Goal: Contribute content: Contribute content

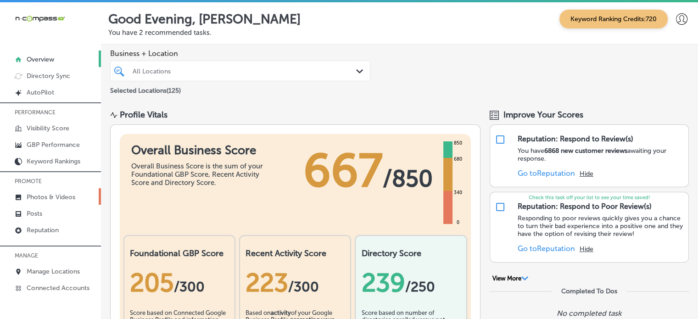
click at [56, 198] on p "Photos & Videos" at bounding box center [51, 197] width 49 height 8
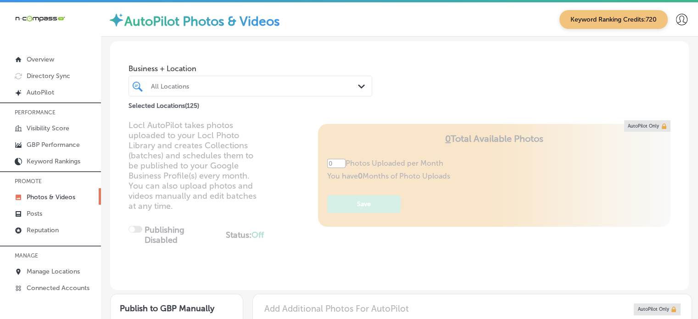
type input "5"
click at [262, 98] on div "Selected Locations ( 125 )" at bounding box center [250, 103] width 244 height 11
click at [287, 89] on div "All Locations" at bounding box center [255, 86] width 208 height 8
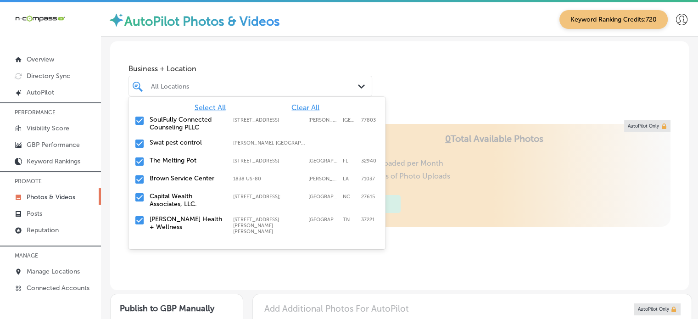
click at [299, 106] on span "Clear All" at bounding box center [305, 107] width 28 height 9
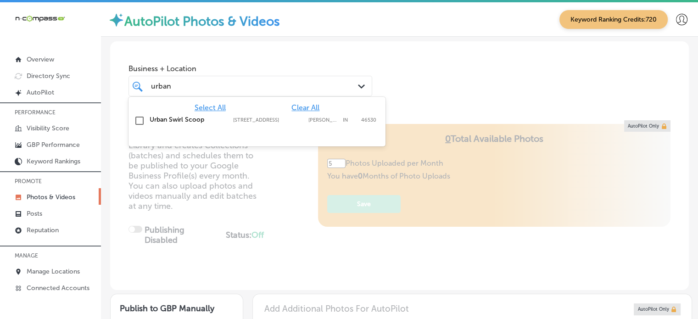
click at [230, 121] on div "Urban Swirl Scoop [STREET_ADDRESS] [STREET_ADDRESS][PERSON_NAME]" at bounding box center [243, 120] width 186 height 8
type input "urban"
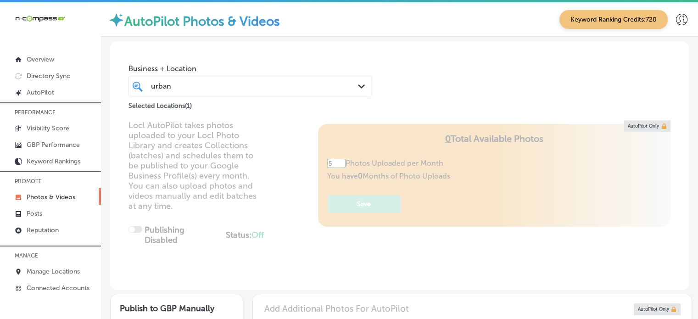
click at [461, 79] on div "Business + Location urban urban Path Created with Sketch. Selected Locations ( …" at bounding box center [399, 76] width 578 height 70
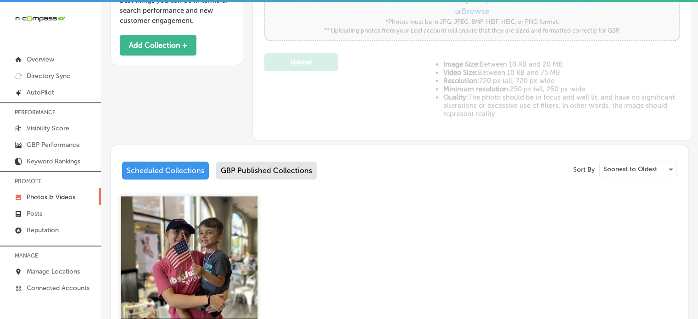
scroll to position [322, 0]
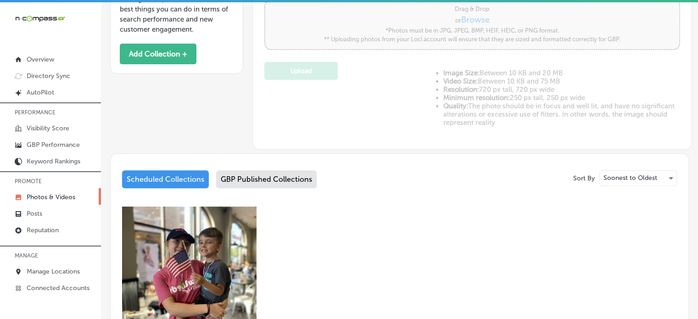
click at [263, 178] on div "GBP Published Collections" at bounding box center [266, 179] width 100 height 18
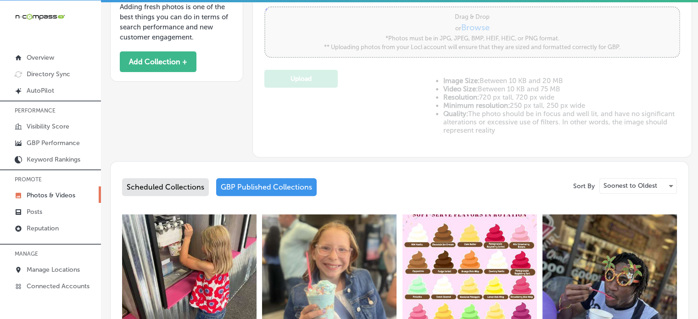
scroll to position [312, 0]
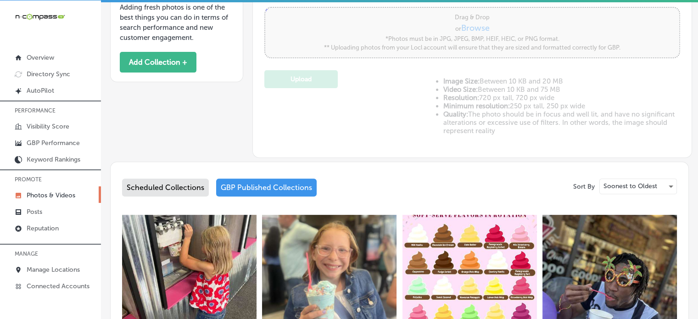
click at [186, 179] on div "Scheduled Collections" at bounding box center [165, 187] width 87 height 18
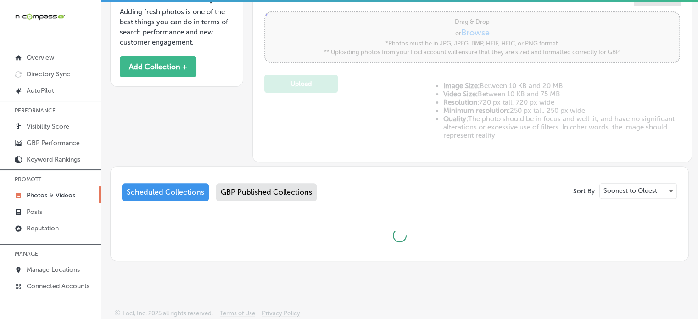
scroll to position [312, 0]
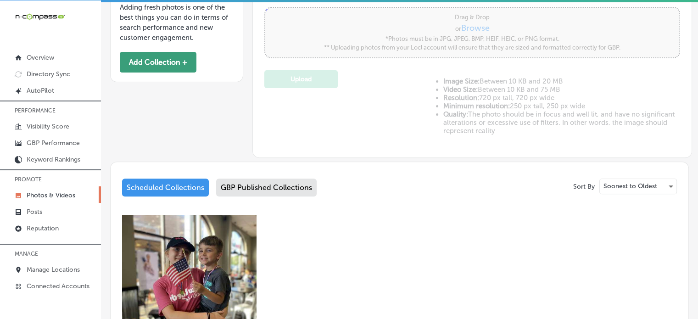
click at [150, 64] on button "Add Collection +" at bounding box center [158, 62] width 77 height 21
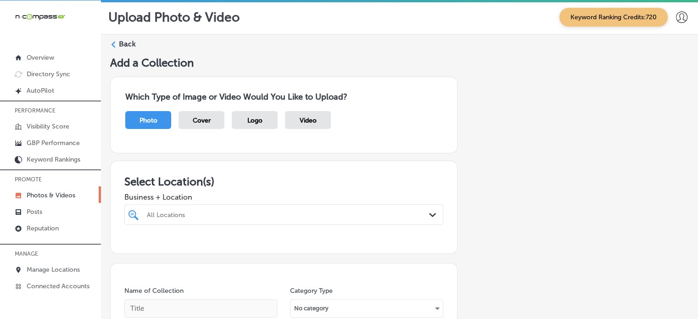
click at [322, 211] on div "All Locations Path Created with Sketch." at bounding box center [283, 214] width 319 height 21
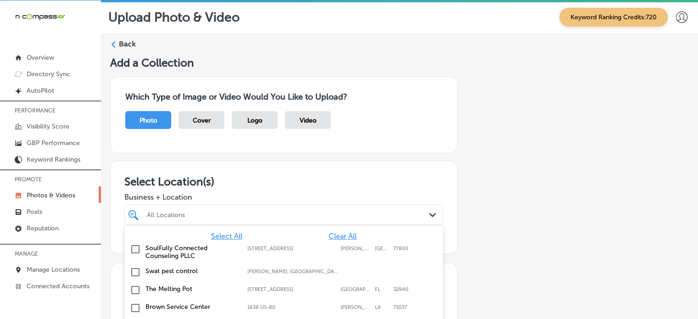
click at [322, 225] on div "Select All Clear All SoulFully Connected Counseling PLLC [STREET_ADDRESS][GEOGR…" at bounding box center [283, 294] width 319 height 138
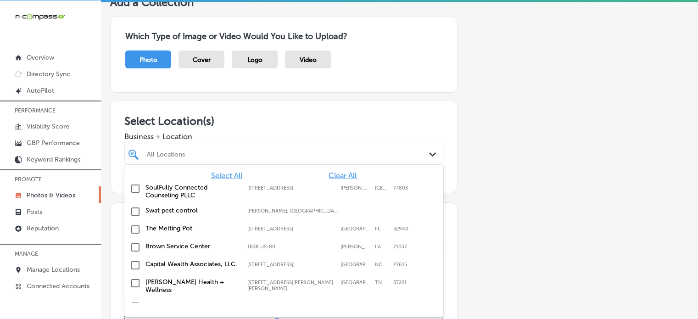
scroll to position [61, 0]
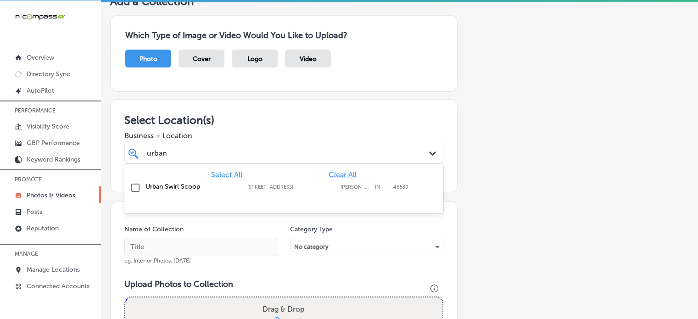
click at [194, 183] on label "Urban Swirl Scoop" at bounding box center [191, 187] width 93 height 8
type input "urban"
click at [296, 111] on div "Select Location(s) Business + Location urban urban Path Created with Sketch. Se…" at bounding box center [283, 145] width 347 height 93
click at [317, 153] on div "urban urban" at bounding box center [270, 153] width 248 height 12
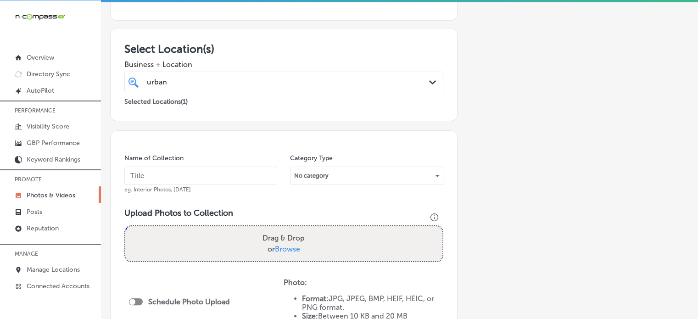
scroll to position [133, 0]
click at [195, 175] on input "text" at bounding box center [200, 175] width 153 height 18
type input "u"
click at [227, 169] on input "text" at bounding box center [200, 175] width 153 height 18
paste input "Ice cream party packages"
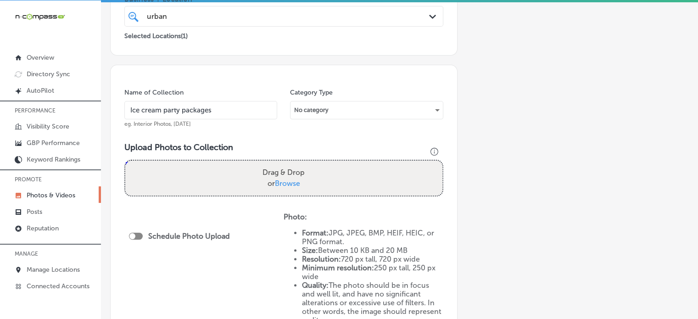
scroll to position [199, 0]
type input "Ice cream party packages"
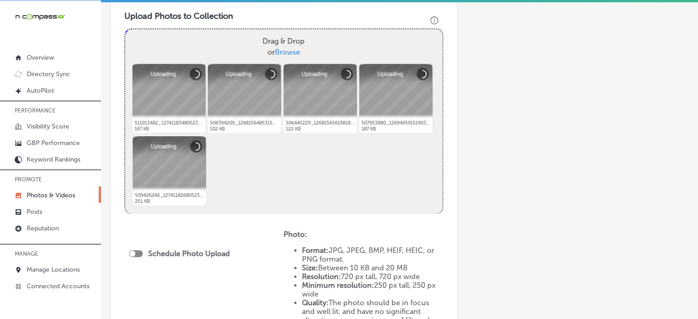
scroll to position [330, 0]
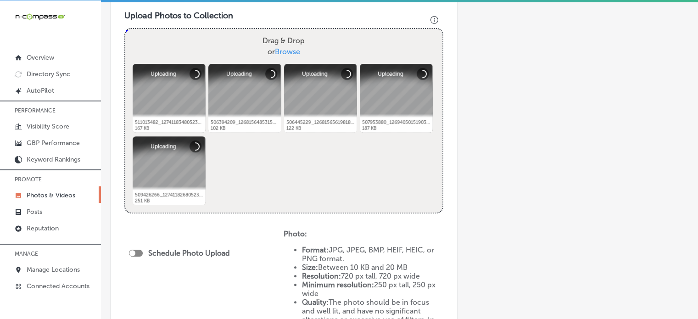
click at [135, 250] on div at bounding box center [136, 253] width 14 height 7
checkbox input "true"
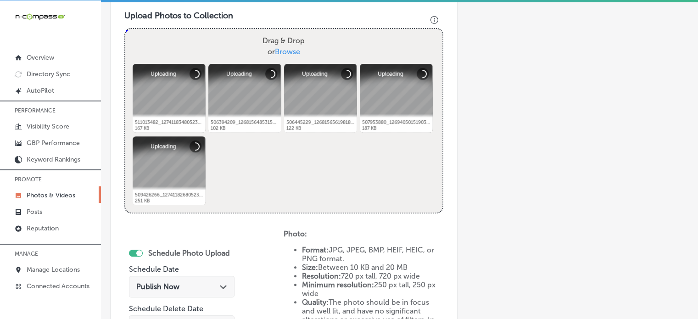
click at [190, 283] on div "Publish Now Path Created with Sketch." at bounding box center [181, 286] width 91 height 9
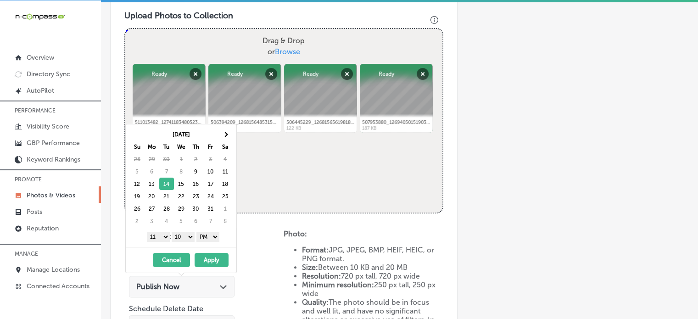
click at [161, 236] on select "1 2 3 4 5 6 7 8 9 10 11 12" at bounding box center [158, 237] width 23 height 10
drag, startPoint x: 182, startPoint y: 234, endPoint x: 182, endPoint y: 245, distance: 11.0
click at [182, 245] on div "[DATE] Su Mo Tu We Th Fr Sa 28 29 30 1 2 3 4 5 6 7 8 9 10 11 12 13 14 15 16 17 …" at bounding box center [180, 198] width 111 height 149
click at [204, 255] on button "Apply" at bounding box center [211, 260] width 34 height 14
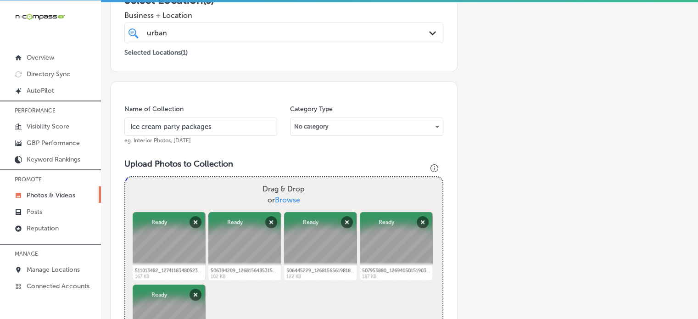
scroll to position [178, 0]
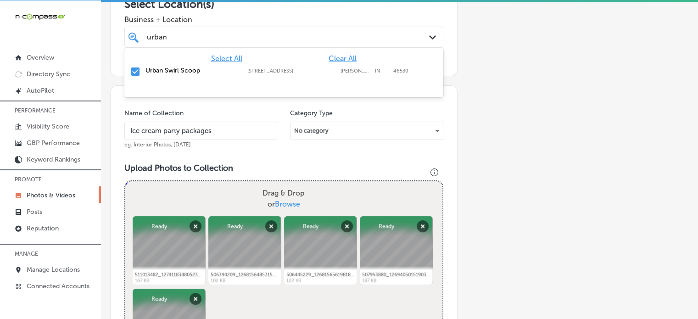
click at [256, 38] on div "urban urban" at bounding box center [270, 37] width 248 height 12
click at [245, 113] on div "Name of Collection Ice cream party packages eg. Interior Photos, [DATE]" at bounding box center [200, 128] width 153 height 39
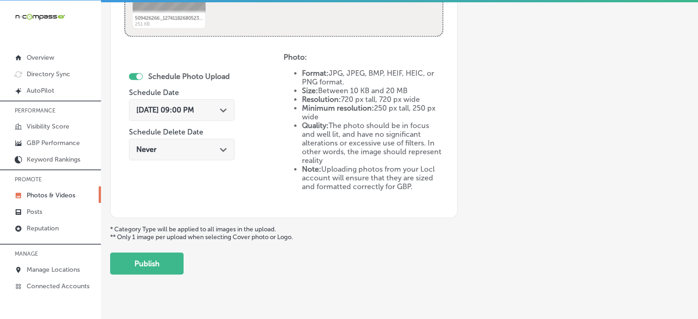
scroll to position [510, 0]
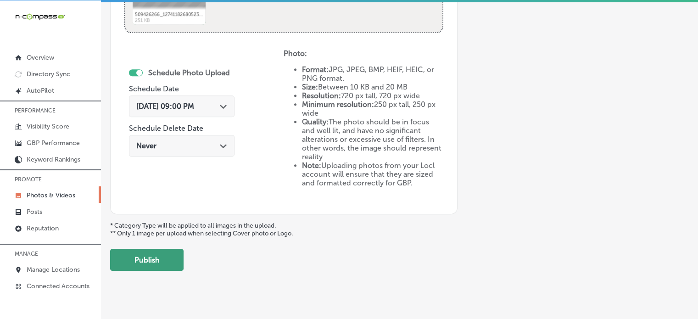
click at [172, 255] on button "Publish" at bounding box center [146, 260] width 73 height 22
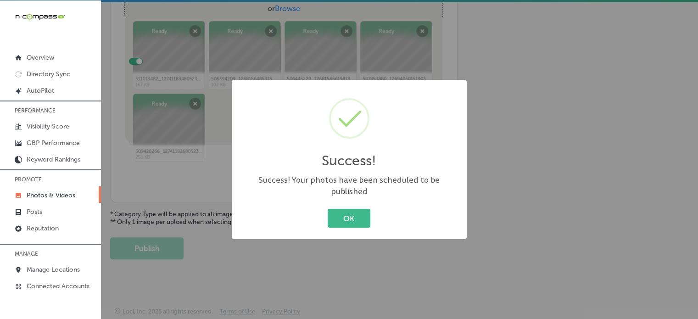
scroll to position [371, 0]
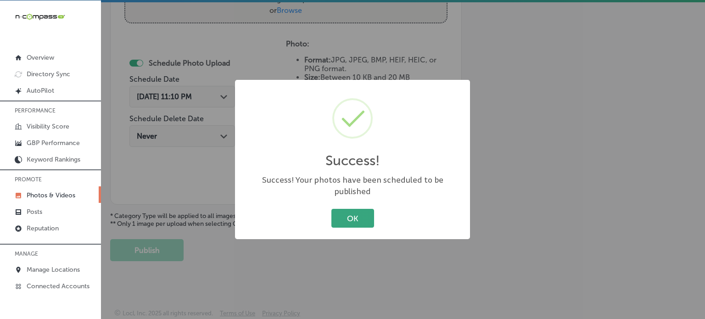
click at [347, 211] on button "OK" at bounding box center [352, 218] width 43 height 19
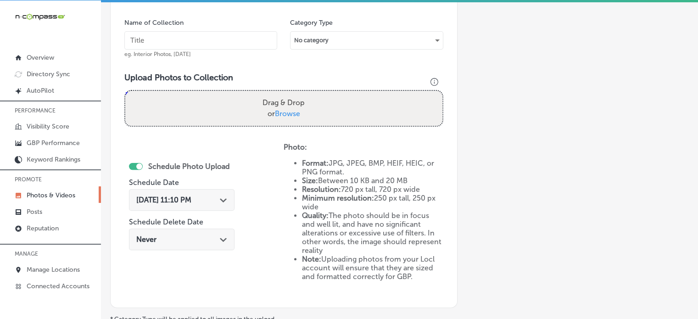
scroll to position [266, 0]
